Goal: Check status

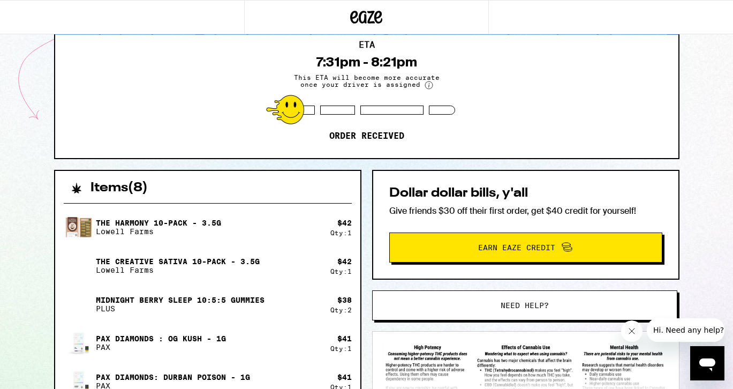
scroll to position [93, 0]
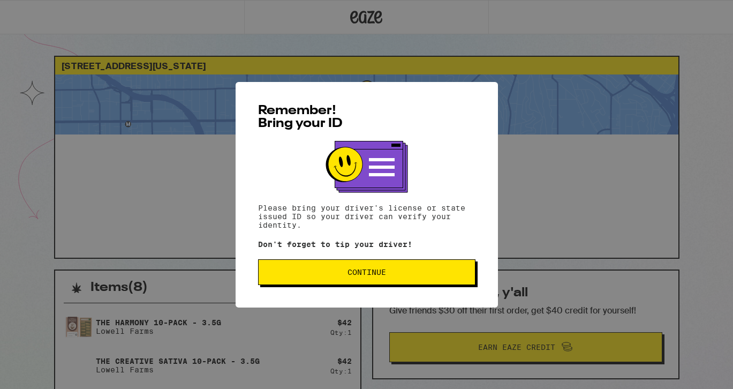
click at [360, 276] on span "Continue" at bounding box center [366, 271] width 39 height 7
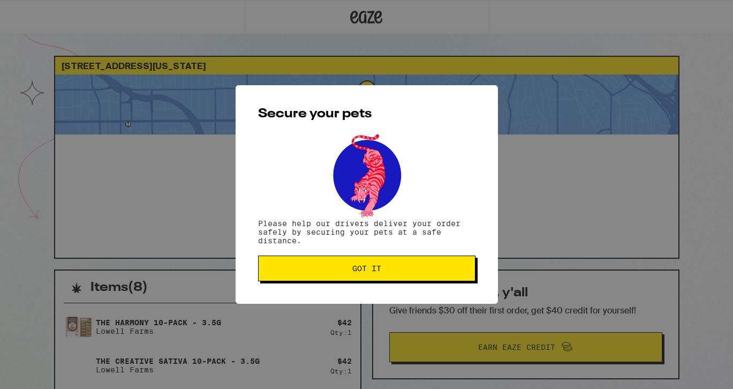
click at [369, 269] on span "Got it" at bounding box center [366, 268] width 29 height 7
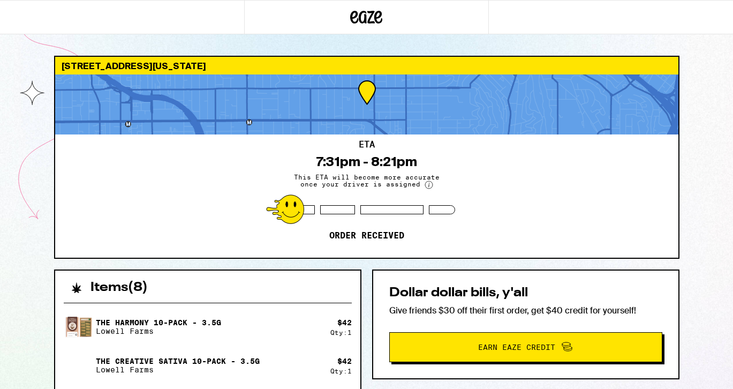
click at [428, 184] on circle at bounding box center [428, 184] width 7 height 7
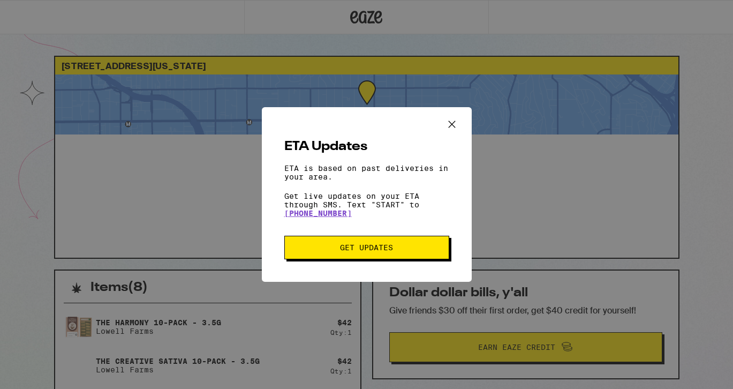
click at [452, 120] on icon "Close ETA information modal" at bounding box center [452, 124] width 16 height 16
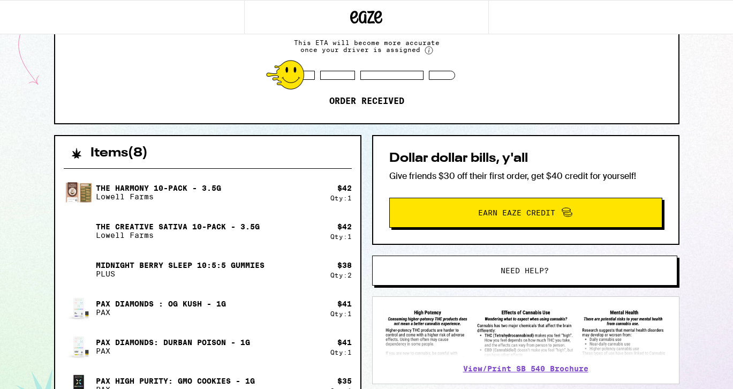
scroll to position [140, 0]
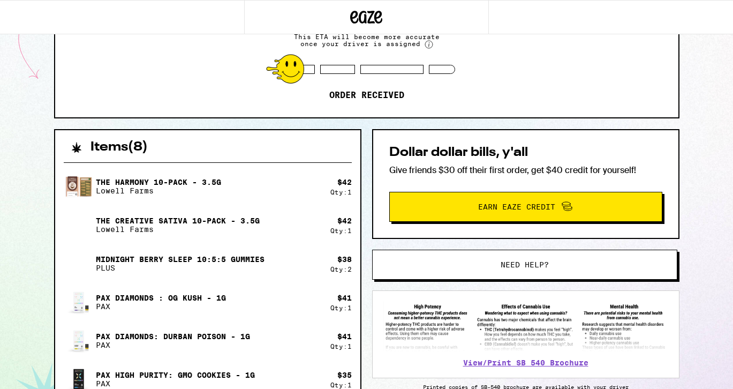
click at [425, 46] on circle at bounding box center [428, 44] width 7 height 7
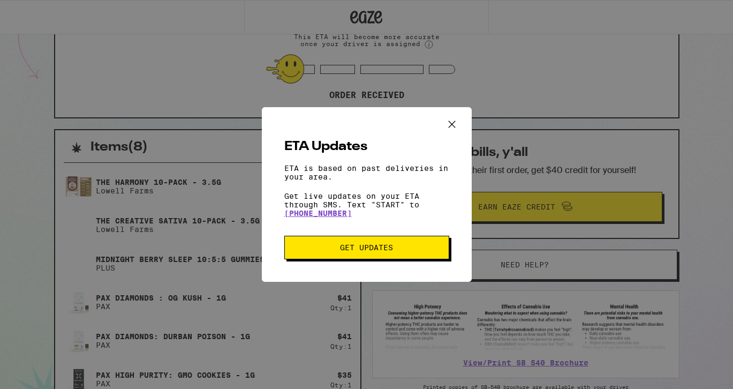
click at [354, 324] on div "ETA Updates ETA is based on past deliveries in your area. Get live updates on y…" at bounding box center [366, 194] width 733 height 389
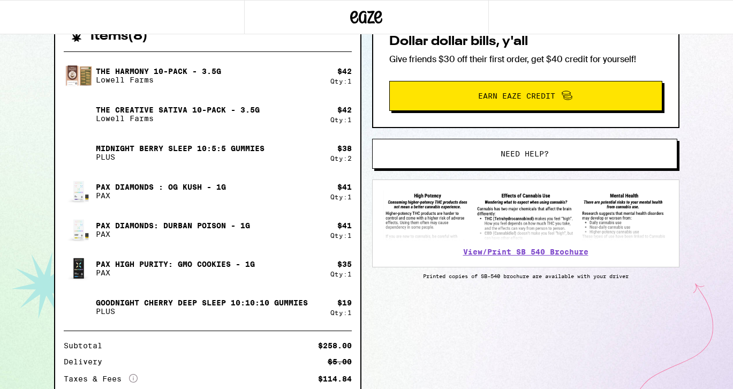
scroll to position [0, 0]
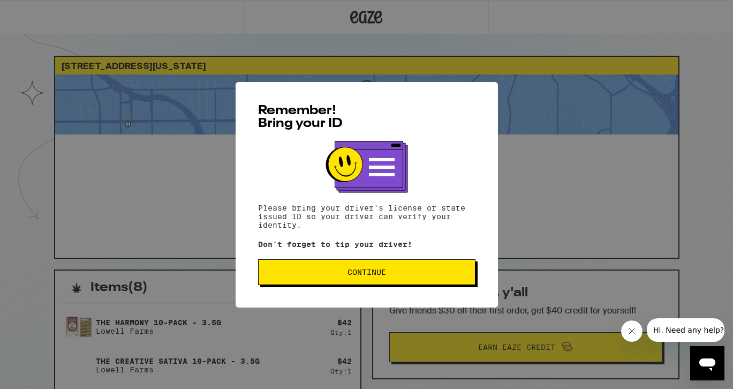
click at [359, 270] on span "Continue" at bounding box center [366, 271] width 39 height 7
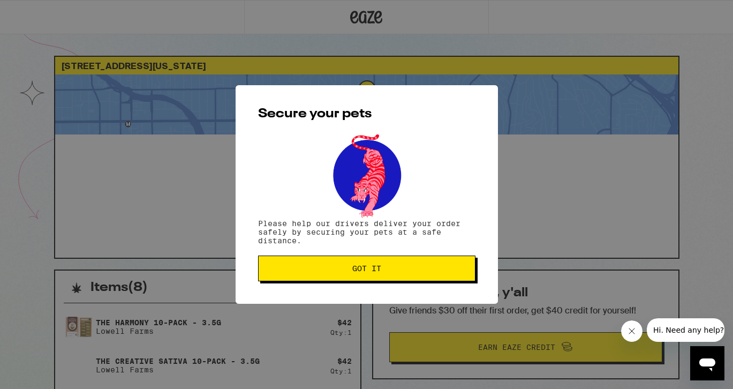
click at [416, 272] on span "Got it" at bounding box center [366, 268] width 199 height 7
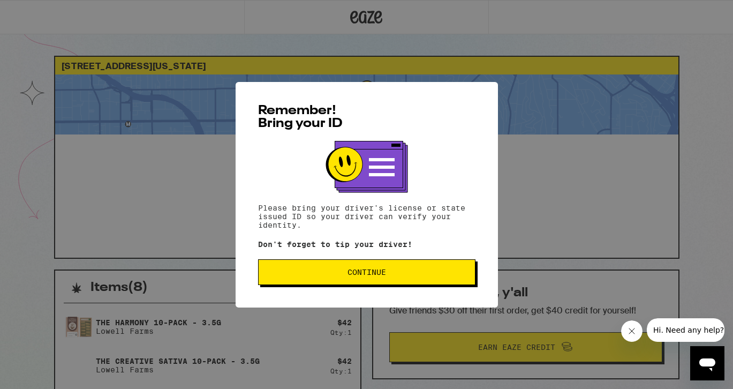
click at [325, 268] on button "Continue" at bounding box center [366, 272] width 217 height 26
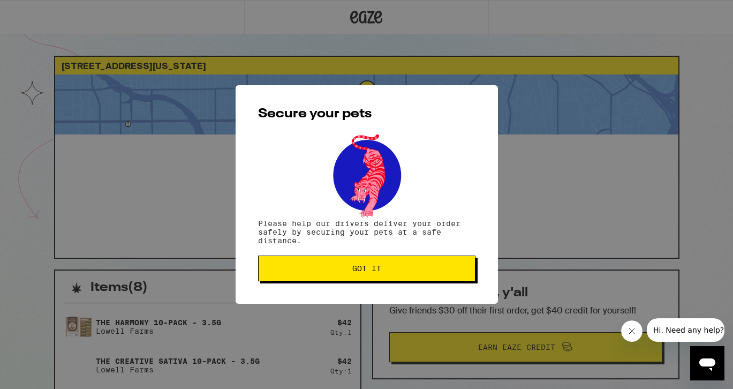
click at [340, 270] on span "Got it" at bounding box center [366, 268] width 199 height 7
